Goal: Task Accomplishment & Management: Use online tool/utility

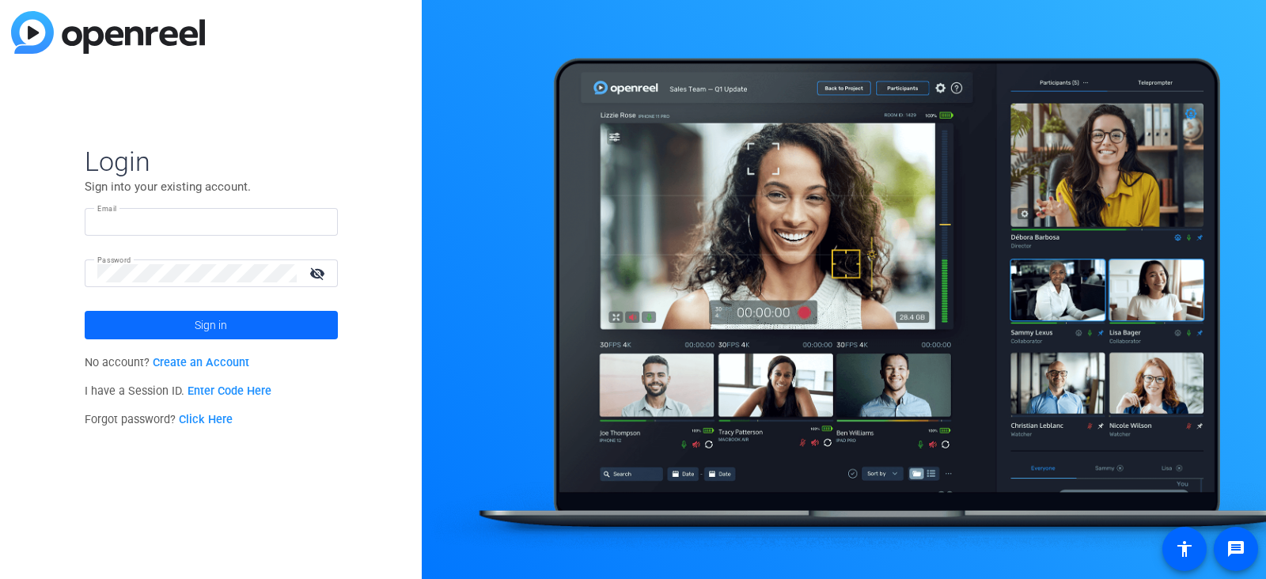
type input "[PERSON_NAME][EMAIL_ADDRESS][PERSON_NAME][DOMAIN_NAME]"
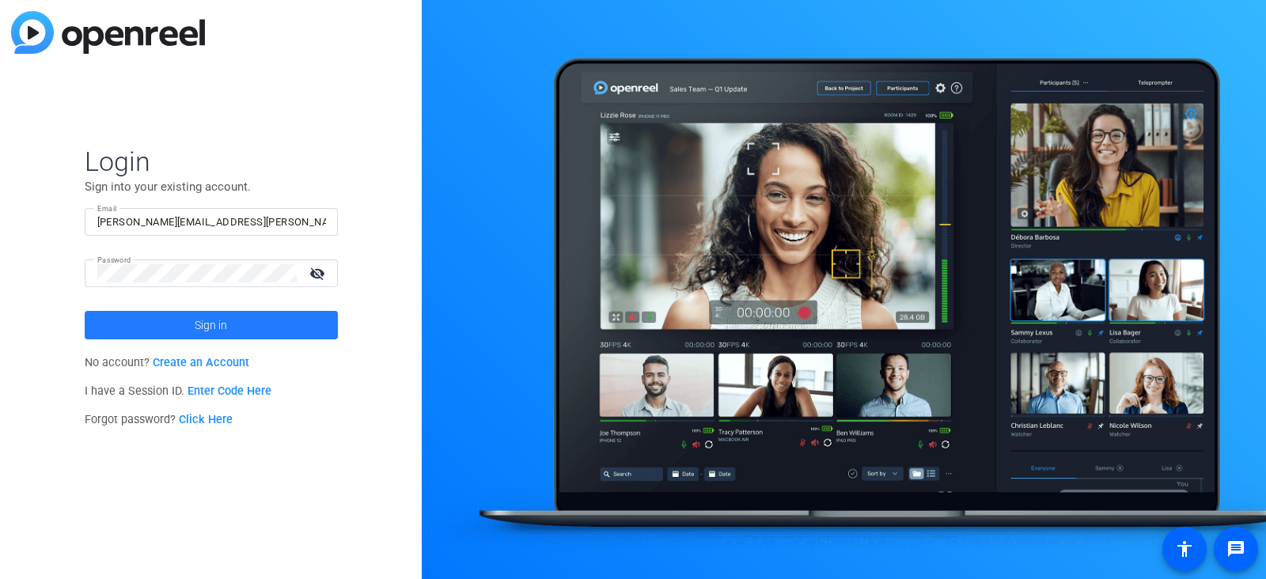
click at [182, 324] on span at bounding box center [211, 325] width 253 height 38
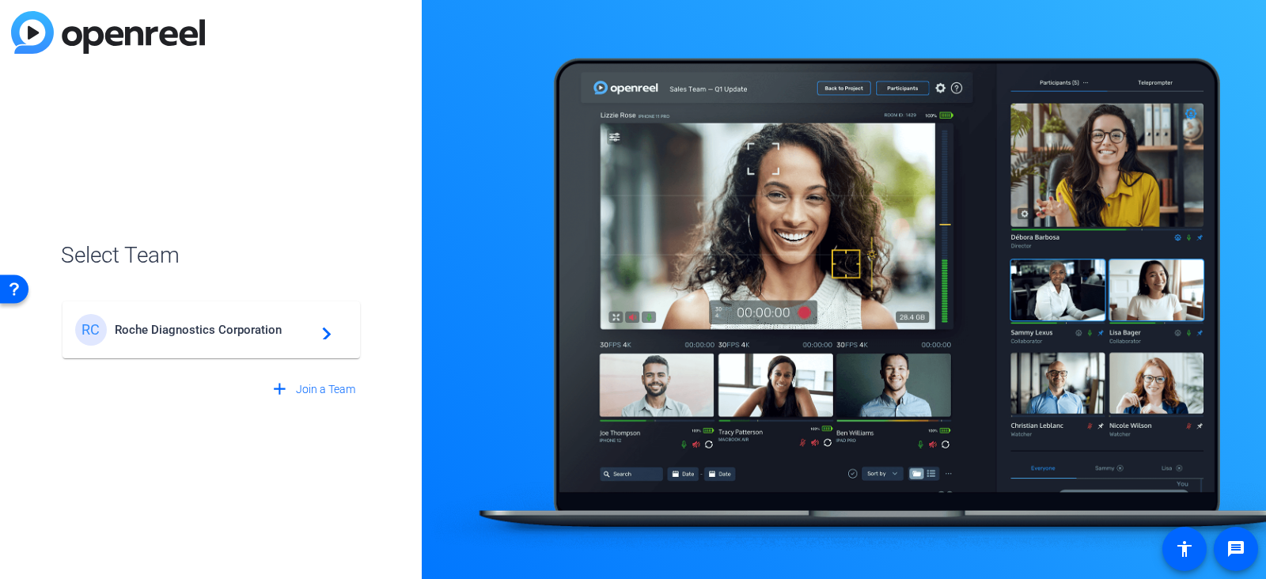
click at [182, 324] on span "Roche Diagnostics Corporation" at bounding box center [214, 330] width 198 height 14
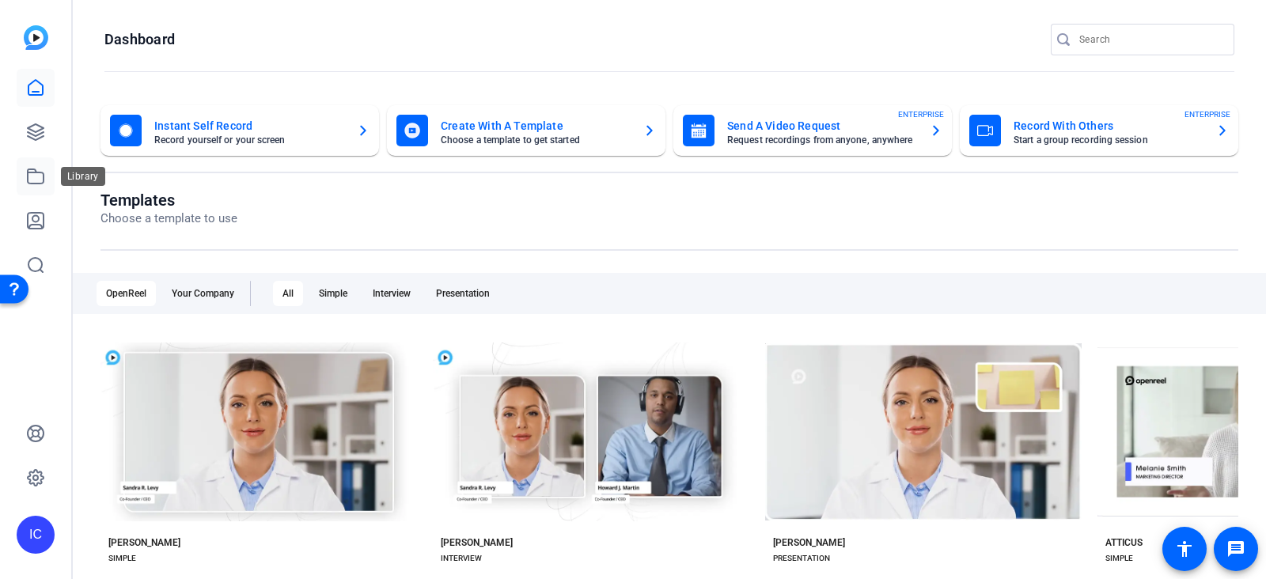
click at [40, 169] on icon at bounding box center [35, 176] width 19 height 19
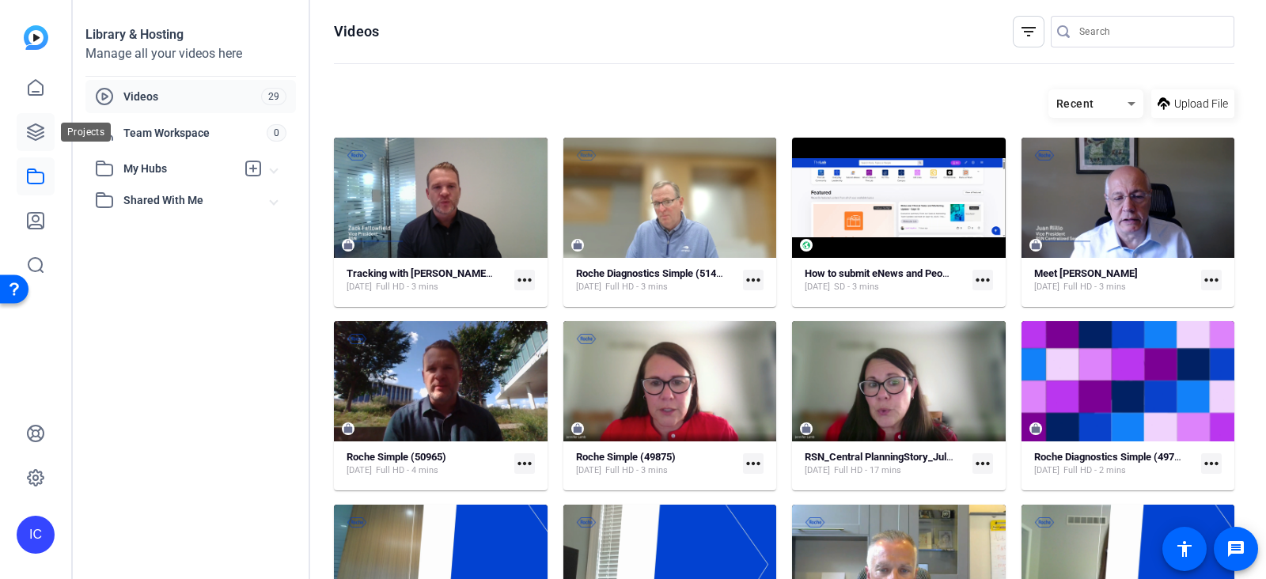
click at [36, 120] on link at bounding box center [36, 132] width 38 height 38
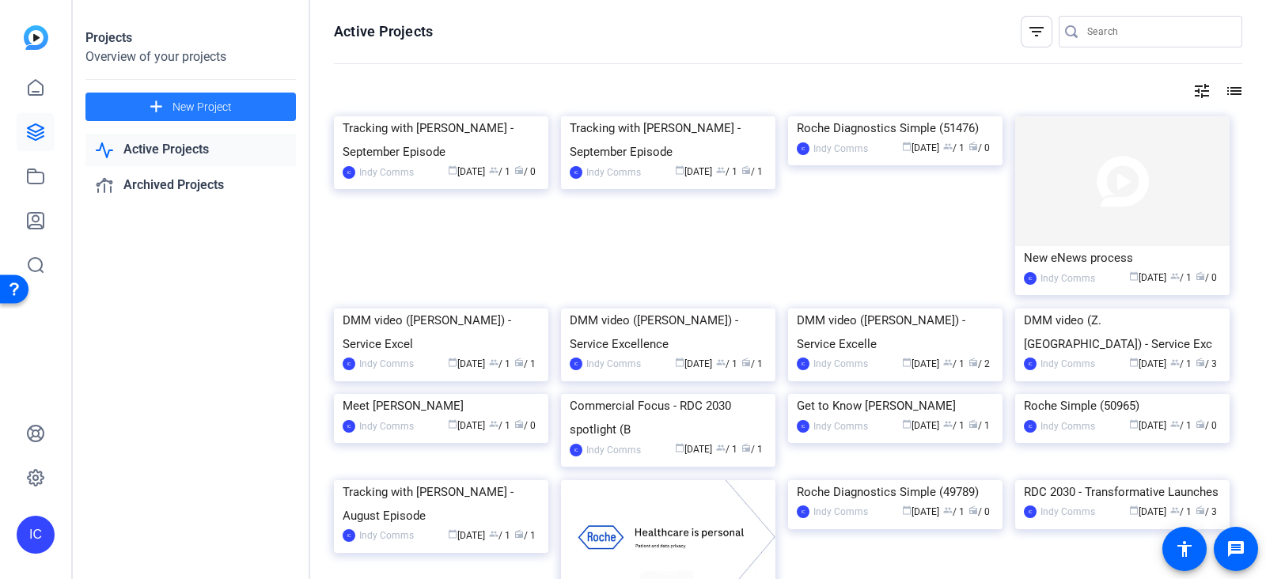
click at [169, 102] on span at bounding box center [190, 107] width 211 height 38
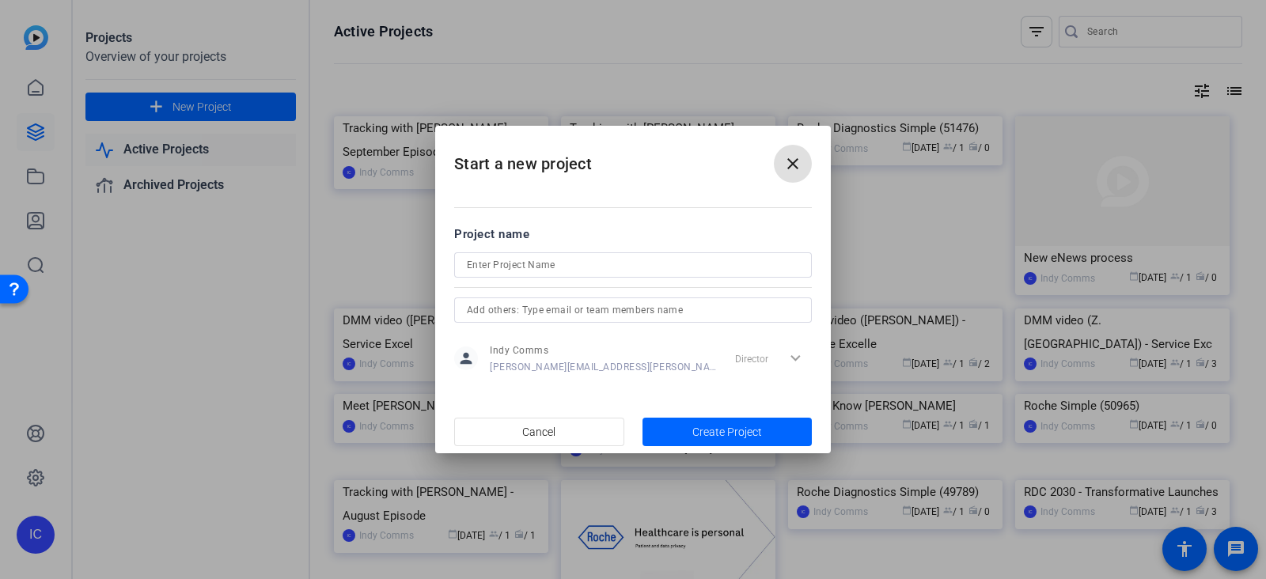
click at [552, 264] on input at bounding box center [633, 265] width 332 height 19
type input "DMM video ([PERSON_NAME]) - Service Excellence"
click at [796, 354] on div "Director expand_more" at bounding box center [770, 358] width 83 height 28
click at [796, 361] on div "Director expand_more" at bounding box center [770, 358] width 83 height 28
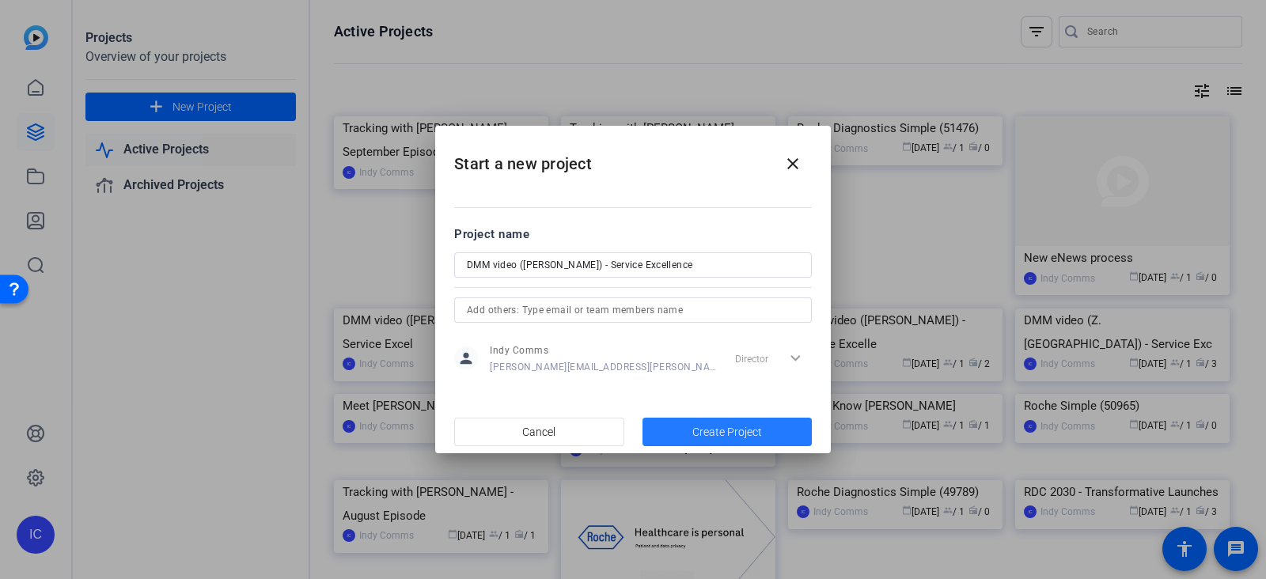
click at [689, 433] on span "button" at bounding box center [728, 432] width 170 height 38
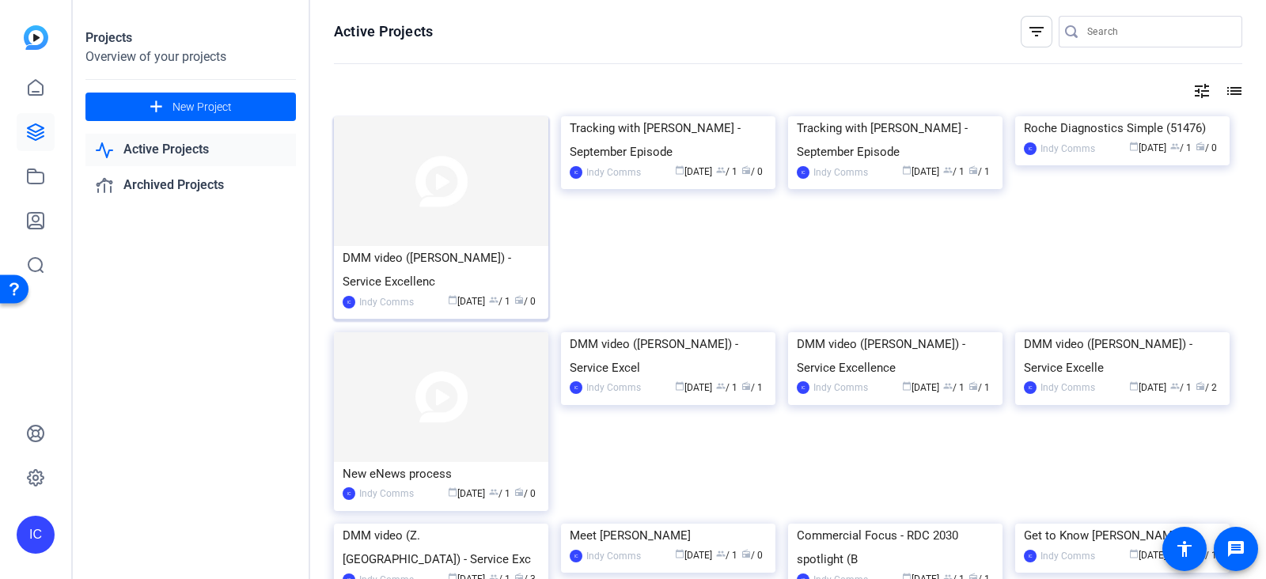
click at [356, 261] on div "DMM video ([PERSON_NAME]) - Service Excellenc" at bounding box center [441, 269] width 197 height 47
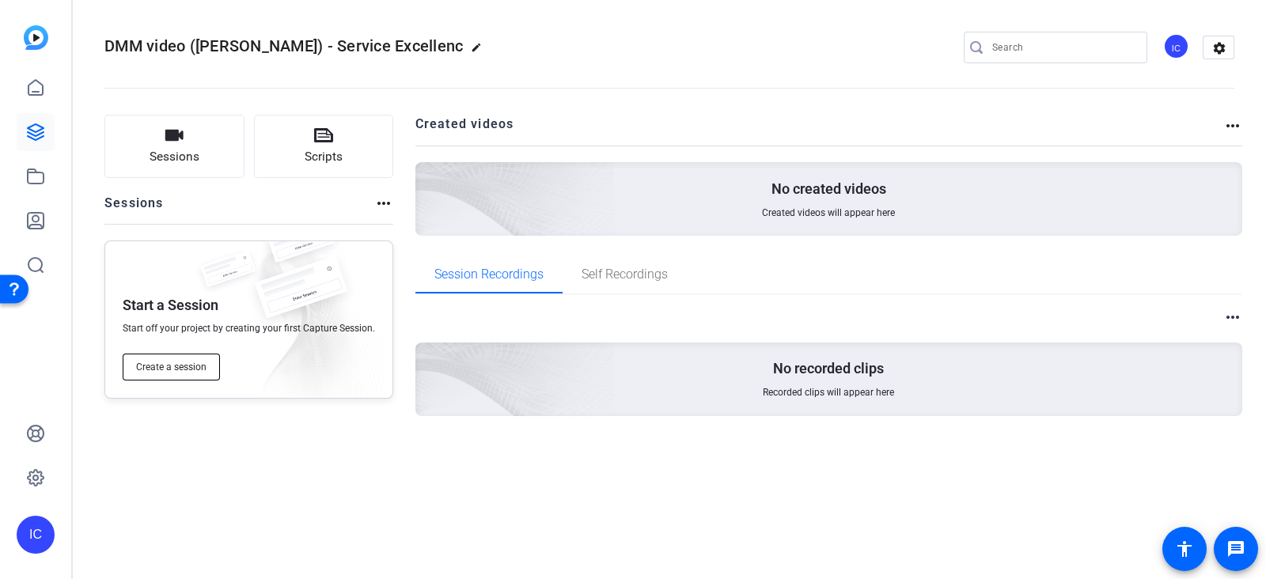
click at [164, 365] on span "Create a session" at bounding box center [171, 367] width 70 height 13
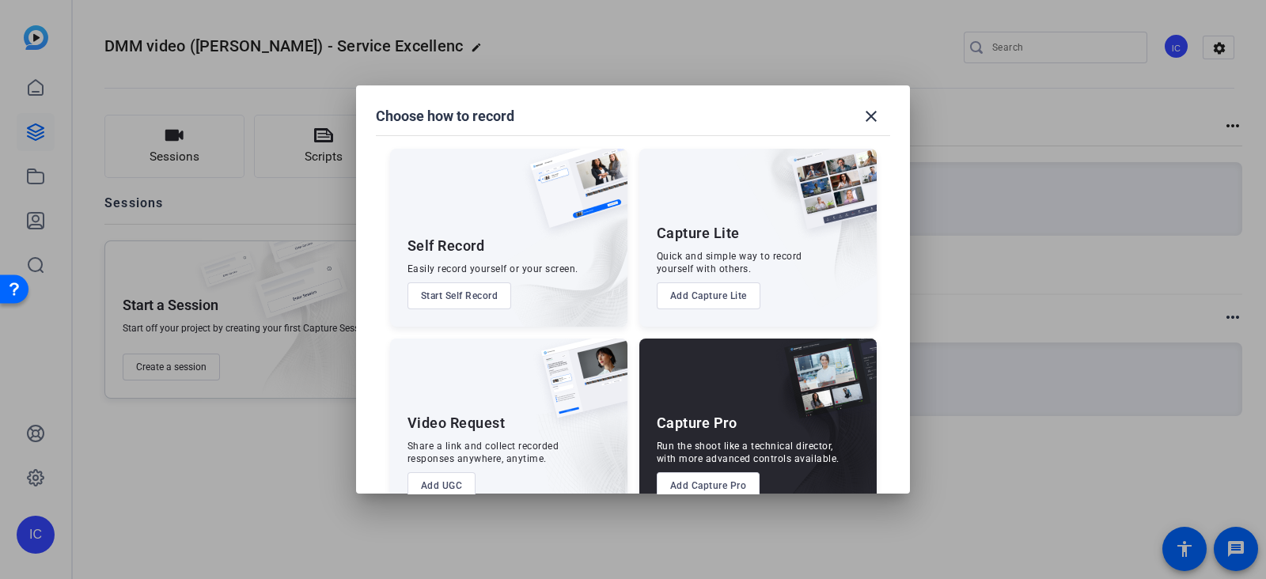
click at [429, 482] on button "Add UGC" at bounding box center [442, 485] width 69 height 27
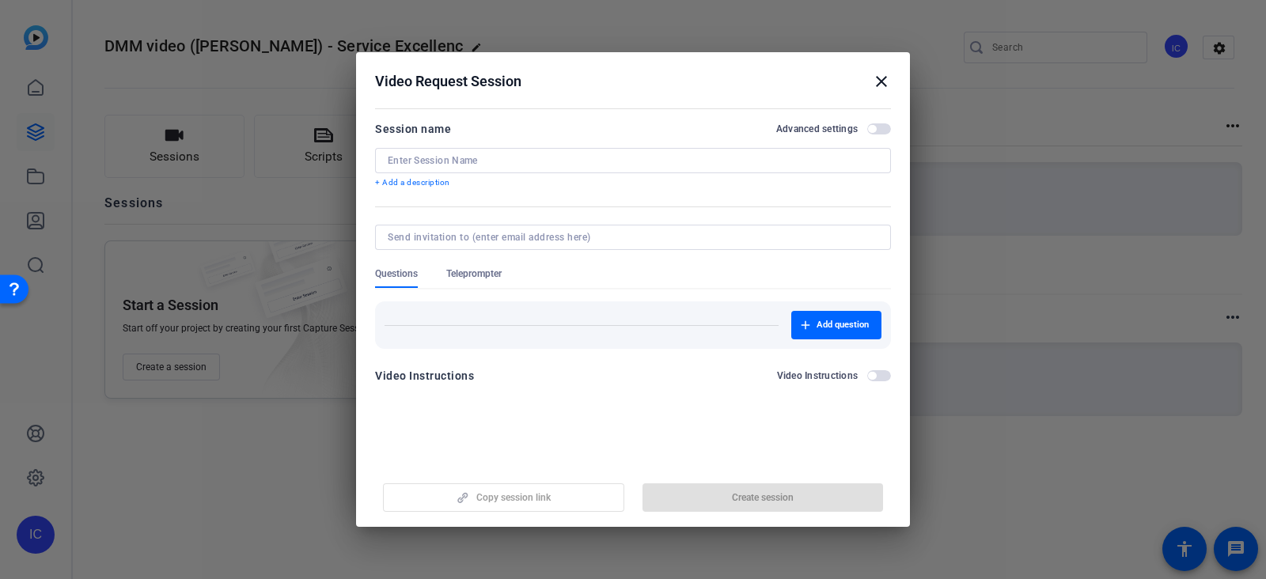
click at [461, 160] on input at bounding box center [633, 160] width 491 height 13
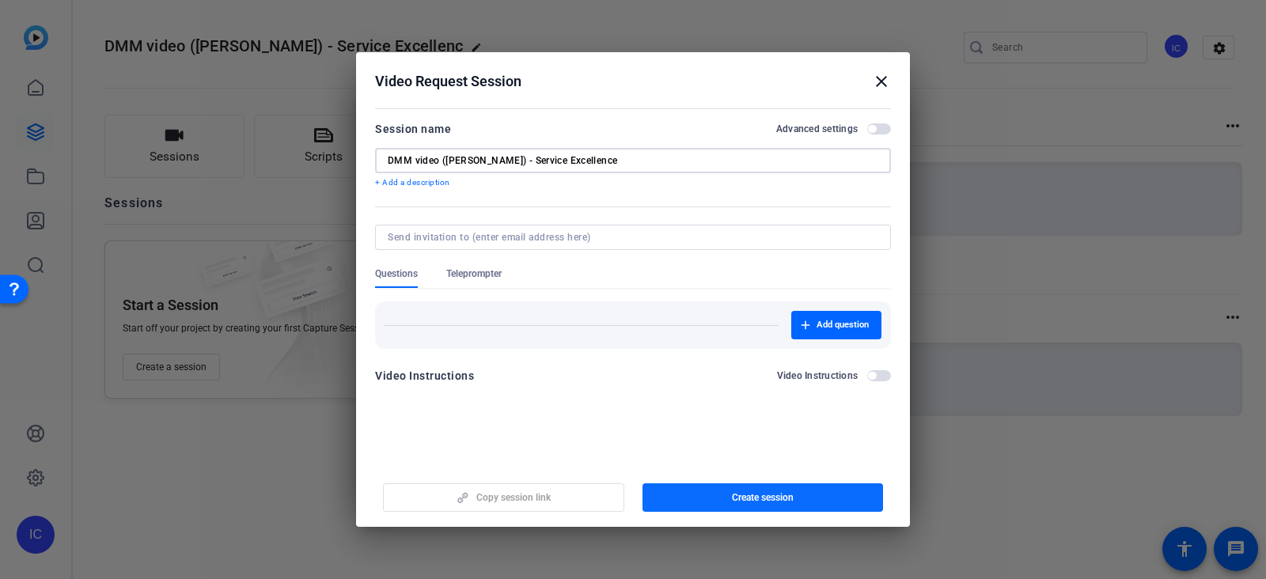
type input "DMM video ([PERSON_NAME]) - Service Excellence"
click at [685, 504] on span "button" at bounding box center [763, 498] width 241 height 38
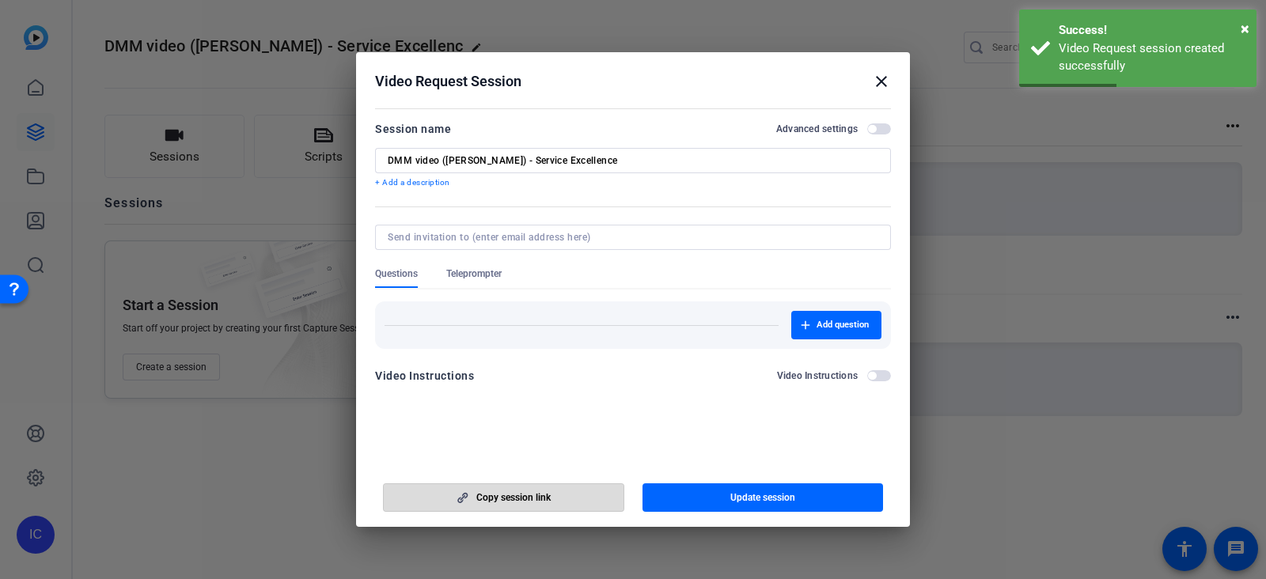
click at [482, 497] on span "Copy session link" at bounding box center [513, 497] width 74 height 13
